Goal: Navigation & Orientation: Find specific page/section

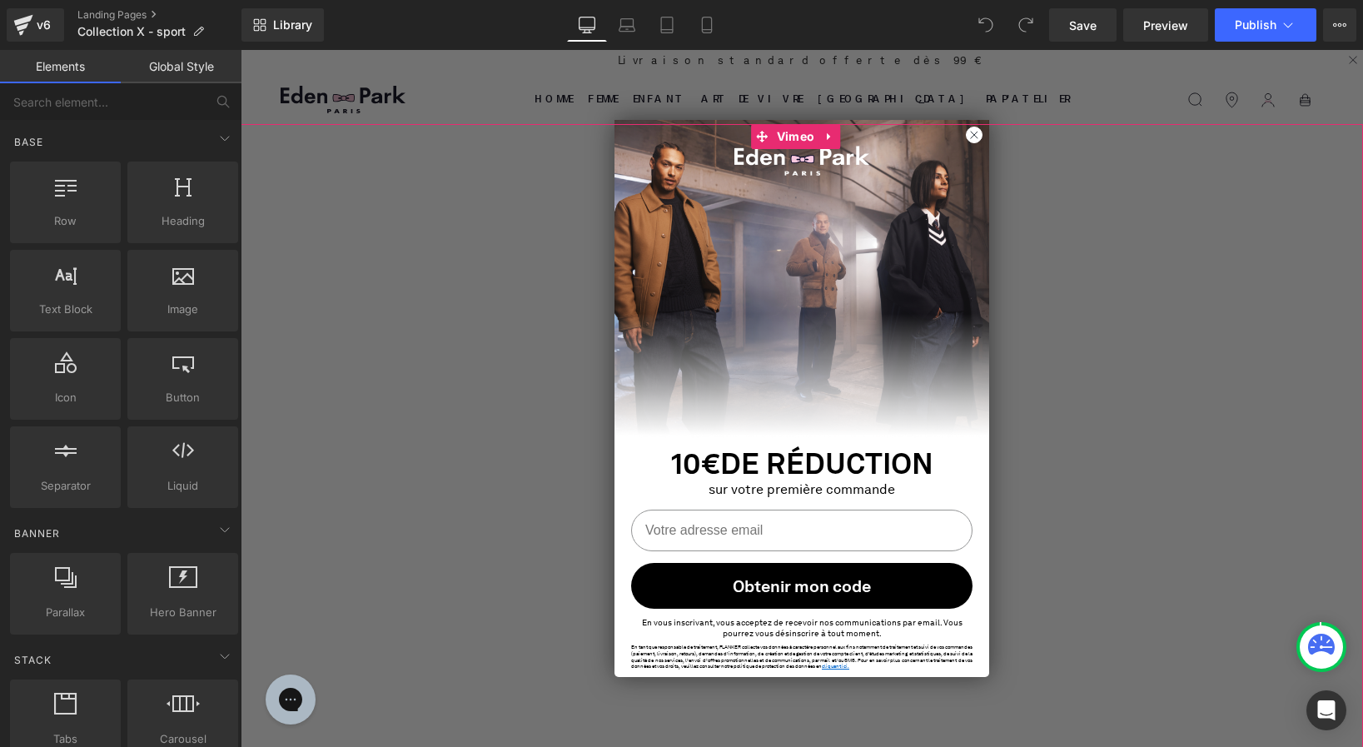
click at [970, 134] on div at bounding box center [802, 450] width 1122 height 652
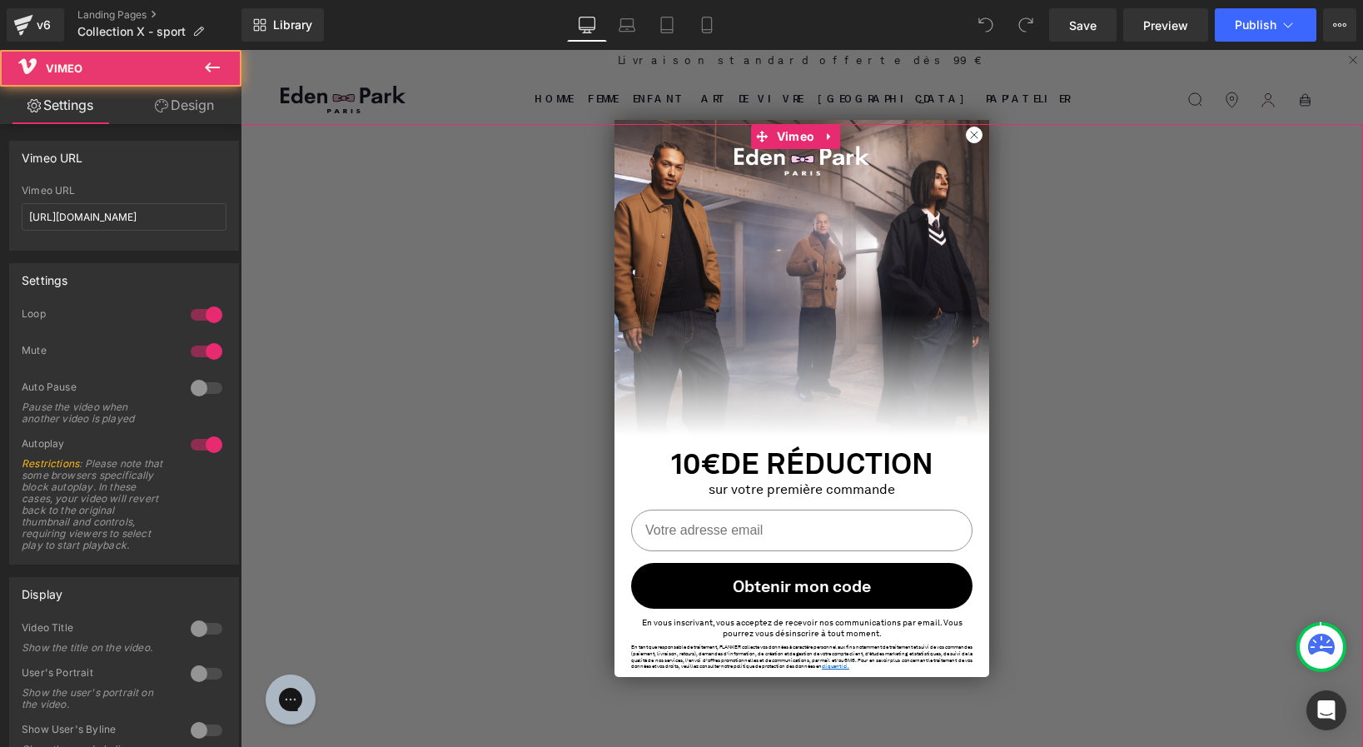
click at [968, 134] on div at bounding box center [802, 450] width 1122 height 652
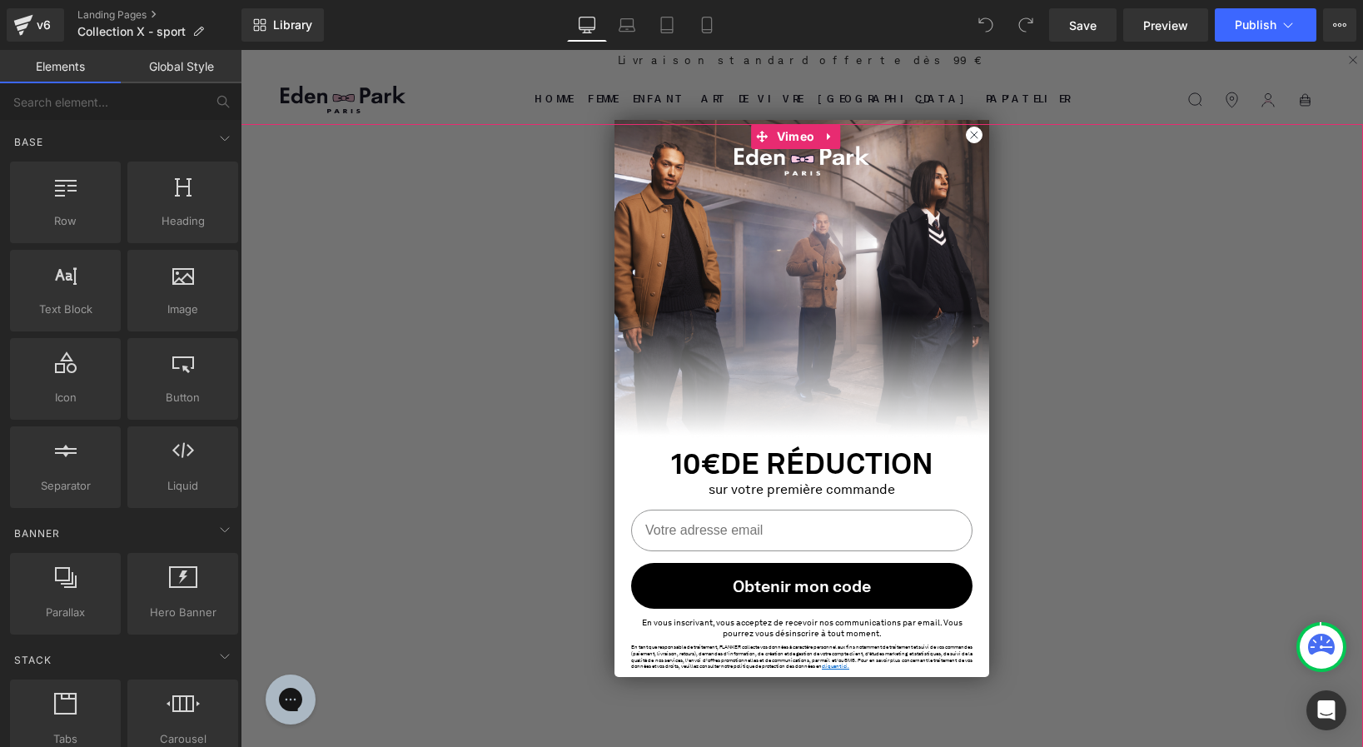
click at [970, 143] on div at bounding box center [802, 450] width 1122 height 652
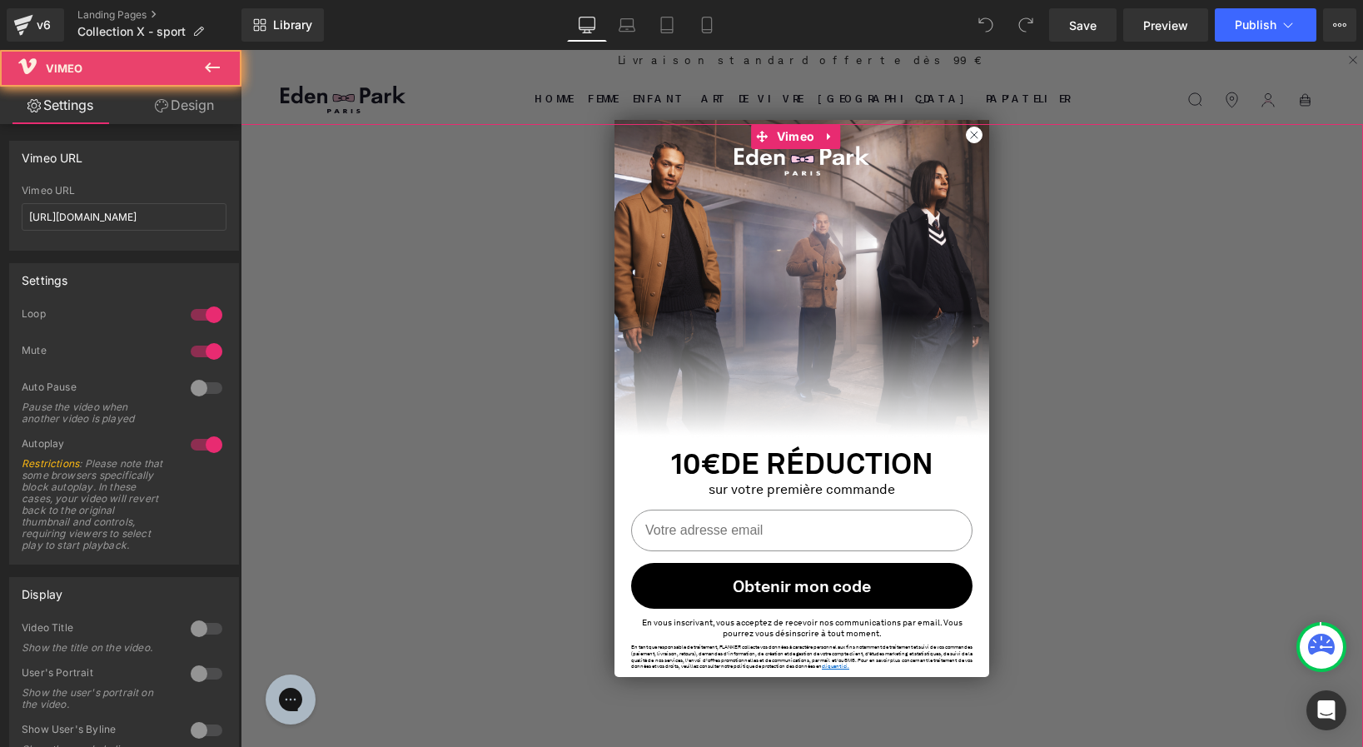
click at [968, 134] on div at bounding box center [802, 450] width 1122 height 652
click at [969, 135] on div at bounding box center [802, 450] width 1122 height 652
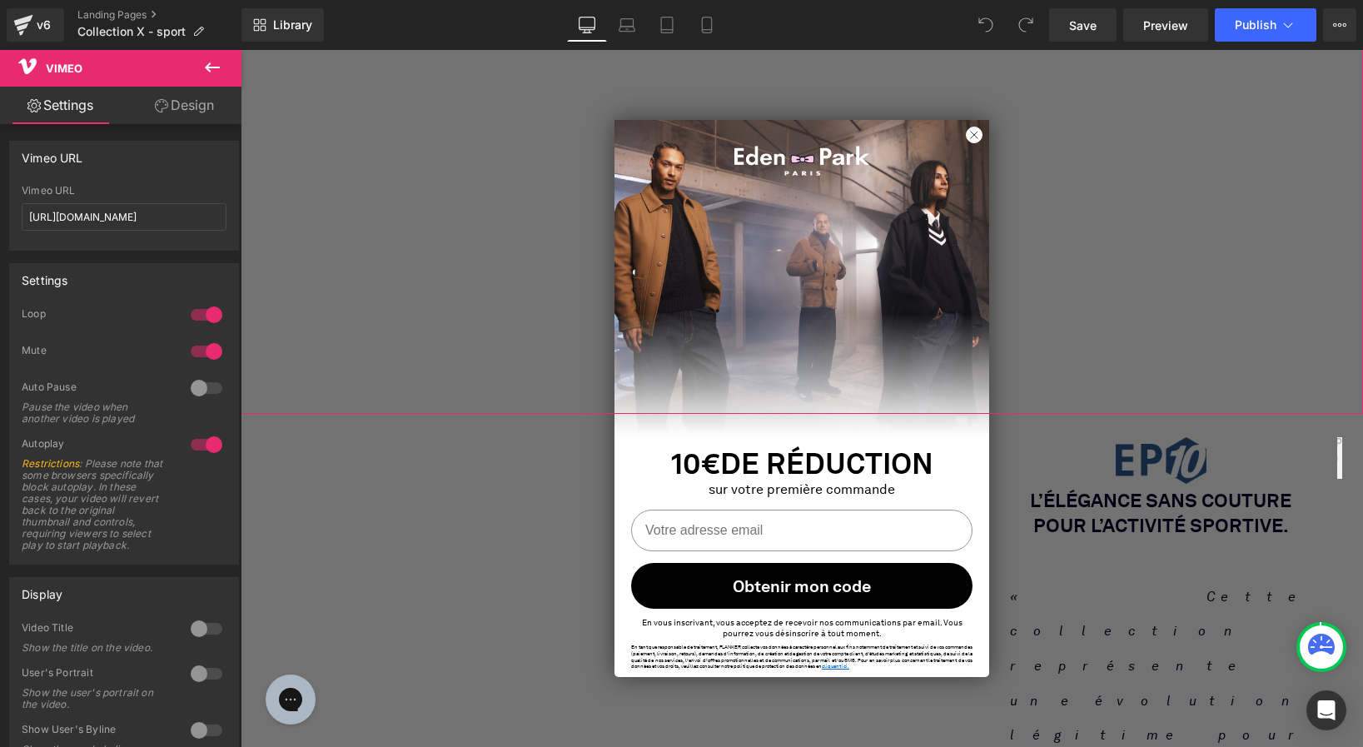
scroll to position [544, 0]
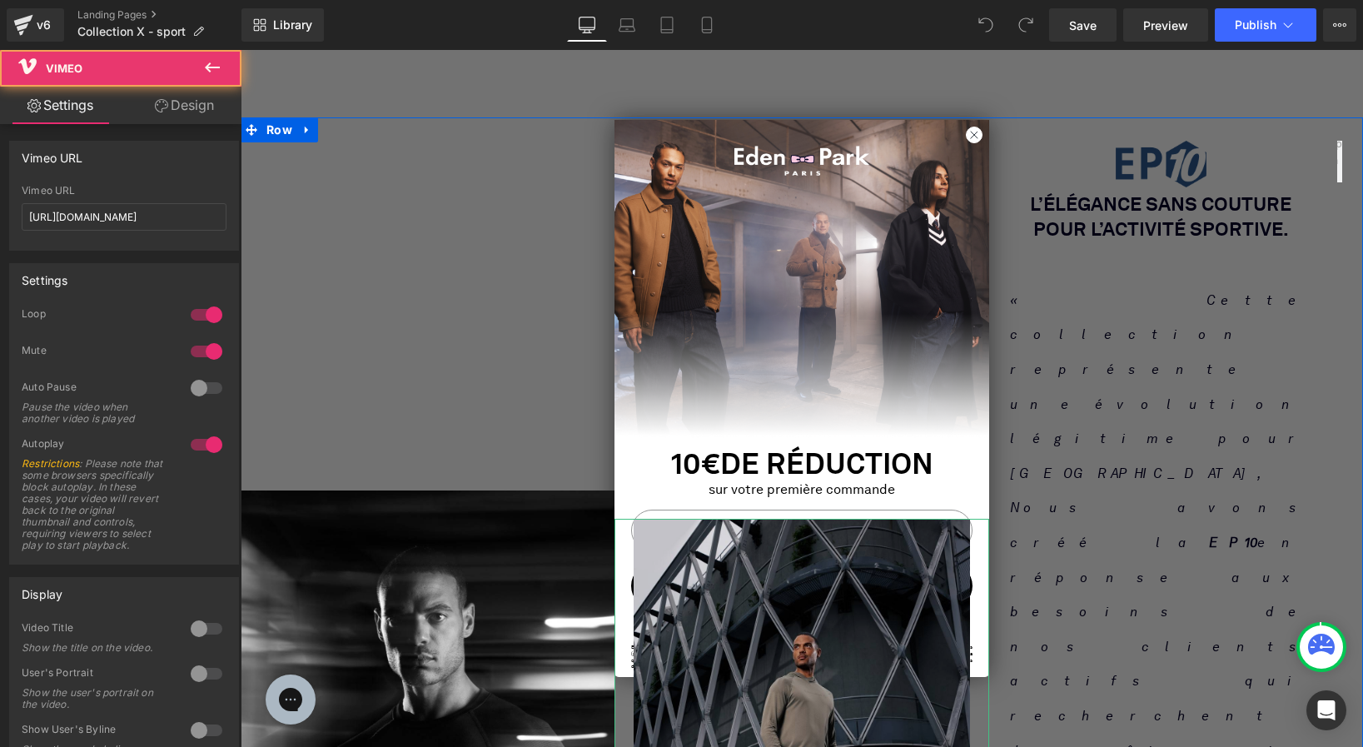
scroll to position [797, 0]
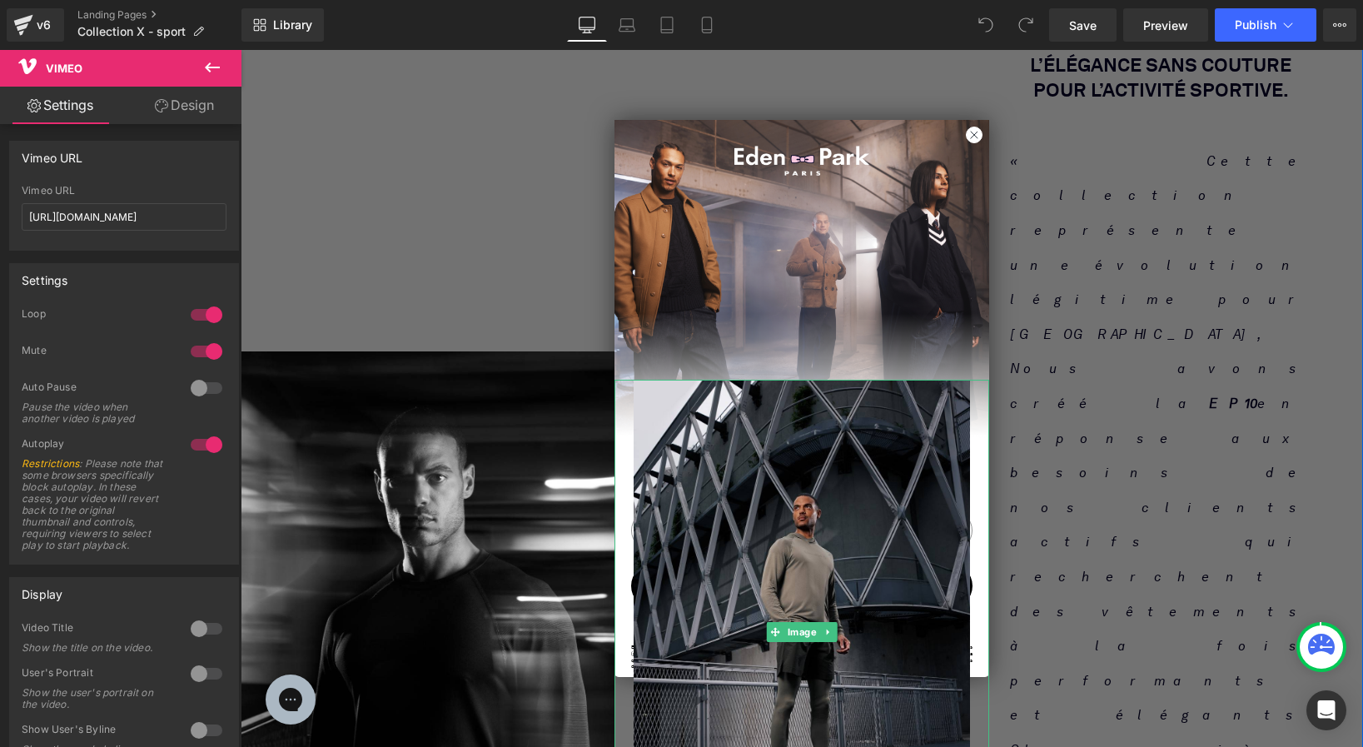
click at [968, 380] on div at bounding box center [801, 632] width 374 height 504
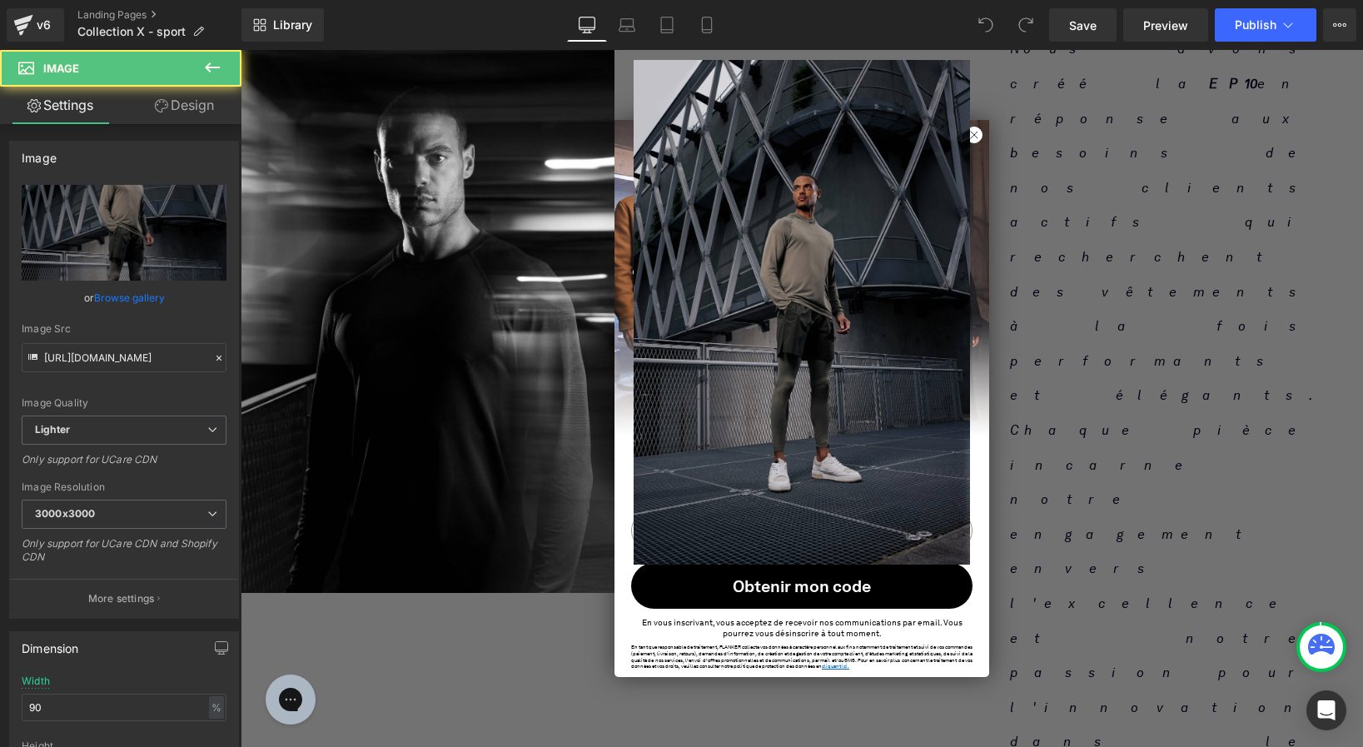
scroll to position [1186, 0]
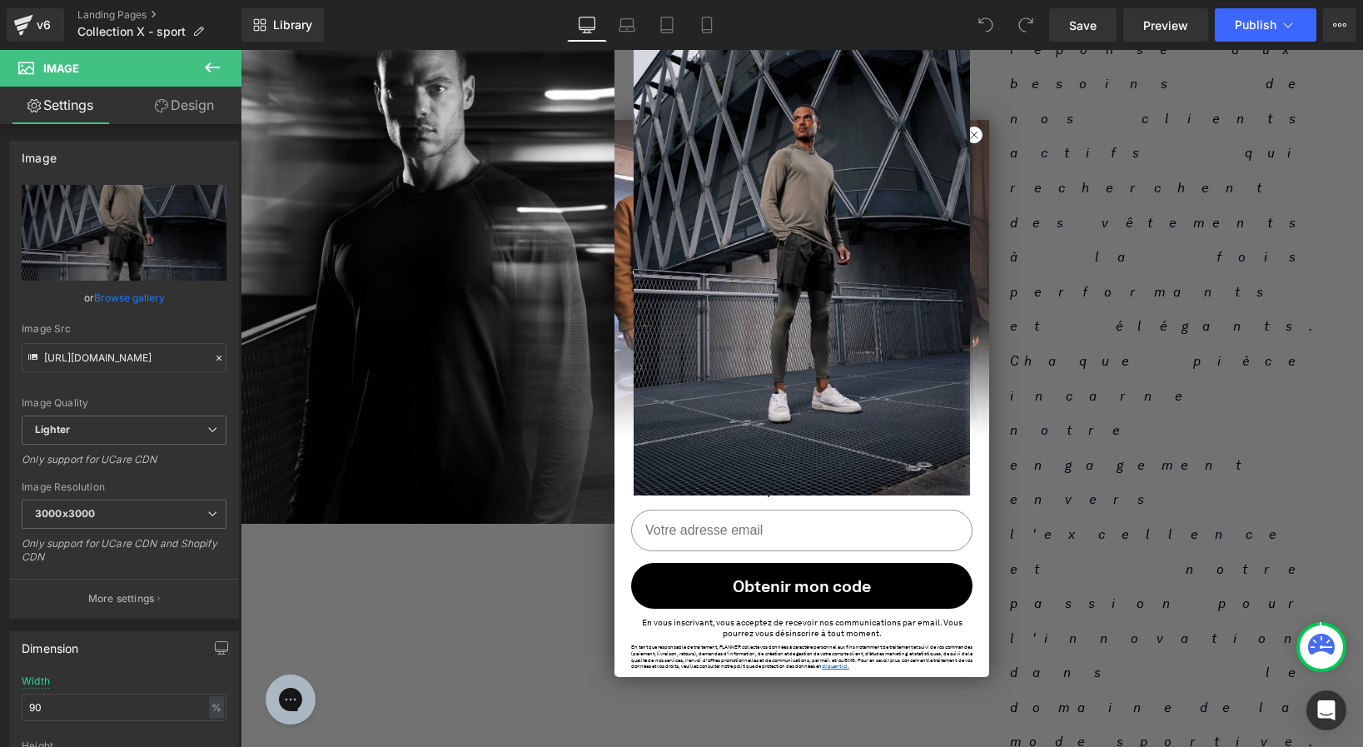
click at [968, 131] on div "Image" at bounding box center [801, 243] width 374 height 1306
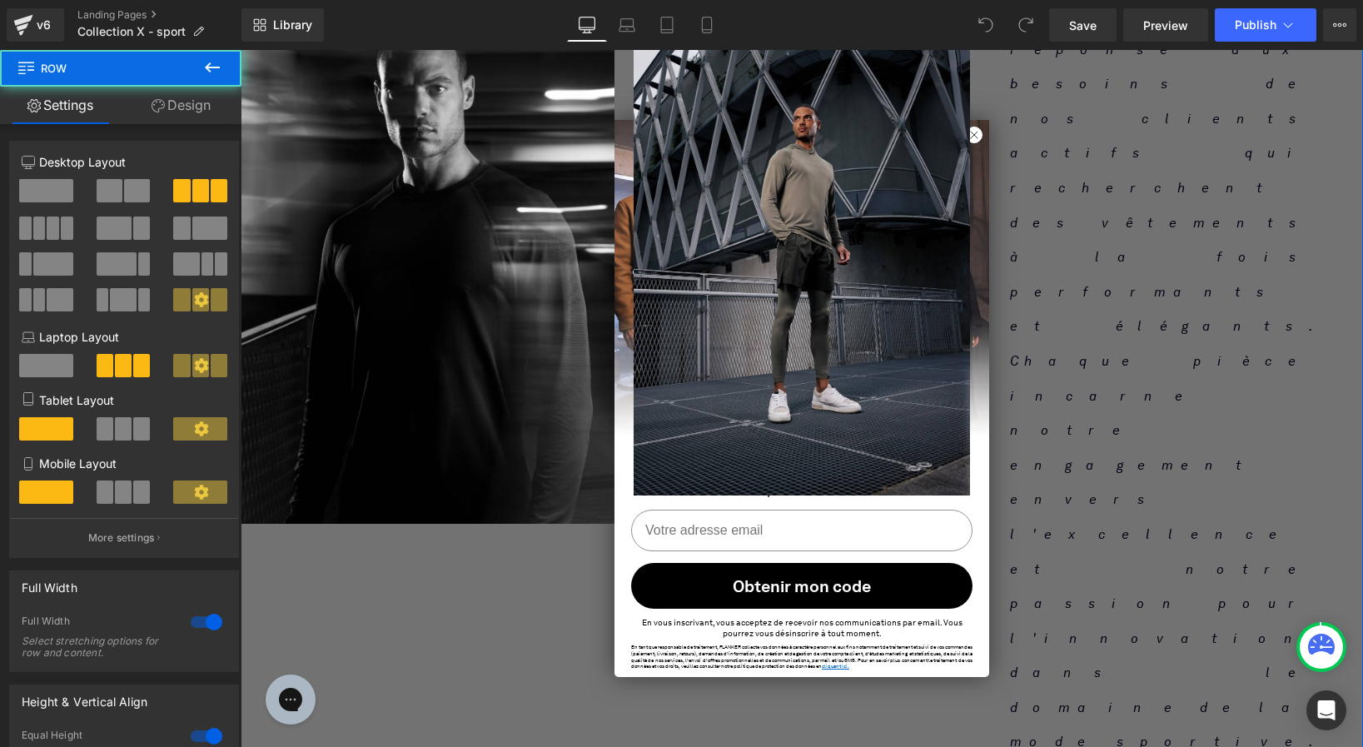
click at [965, 137] on div "Image" at bounding box center [801, 243] width 374 height 1306
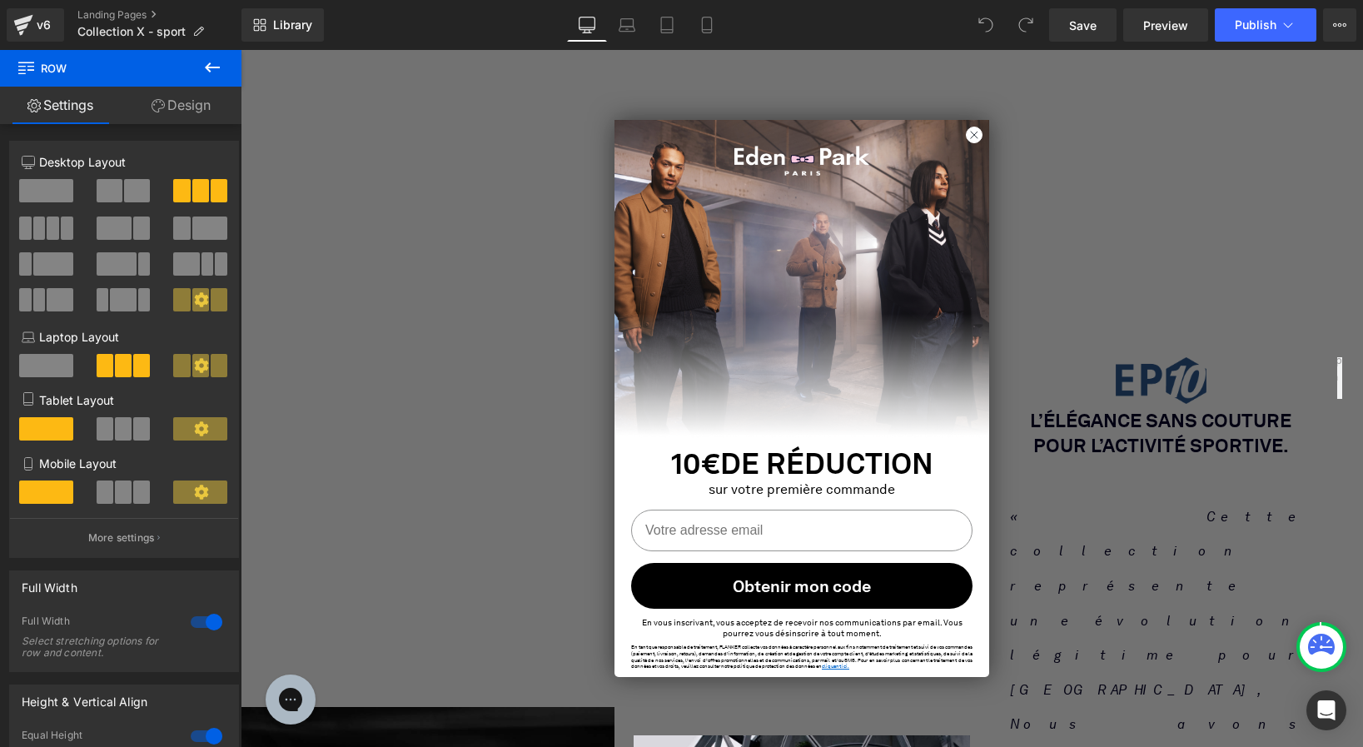
scroll to position [0, 0]
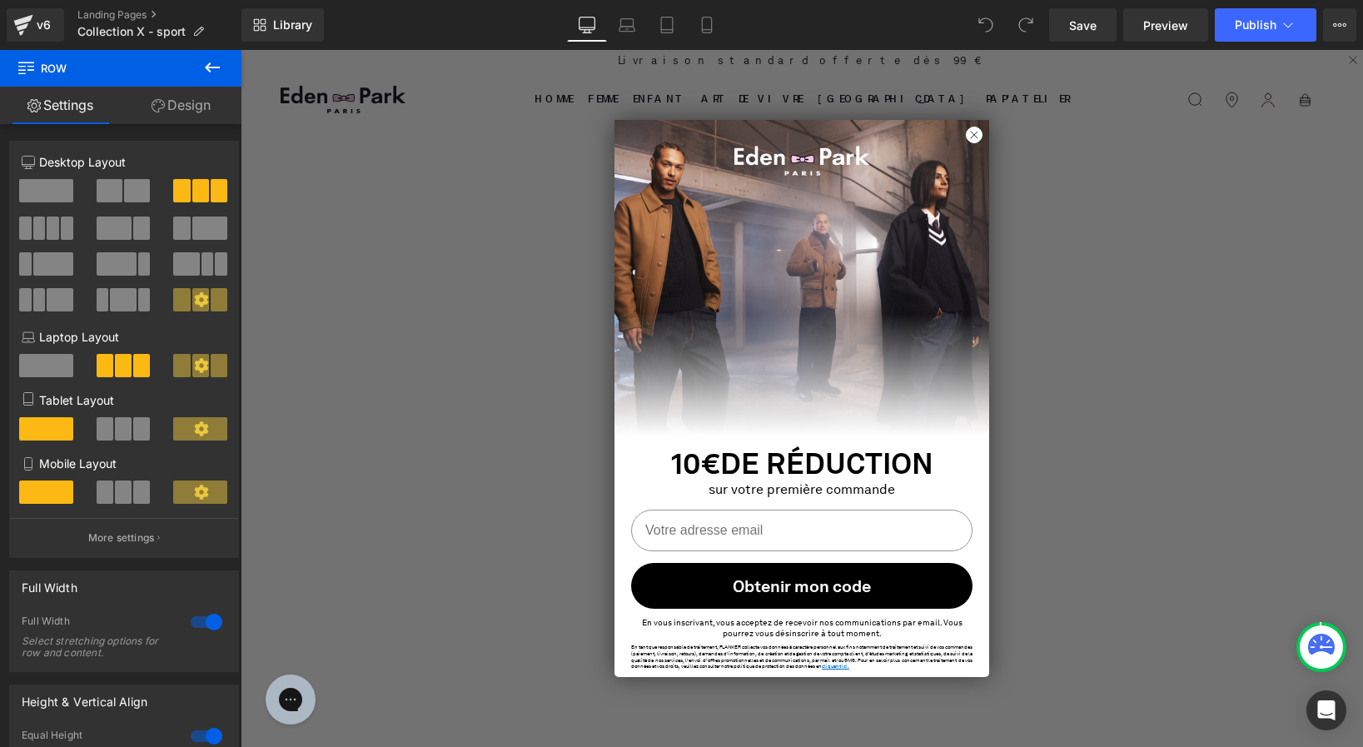
click at [345, 435] on div at bounding box center [802, 450] width 1122 height 652
